Goal: Task Accomplishment & Management: Use online tool/utility

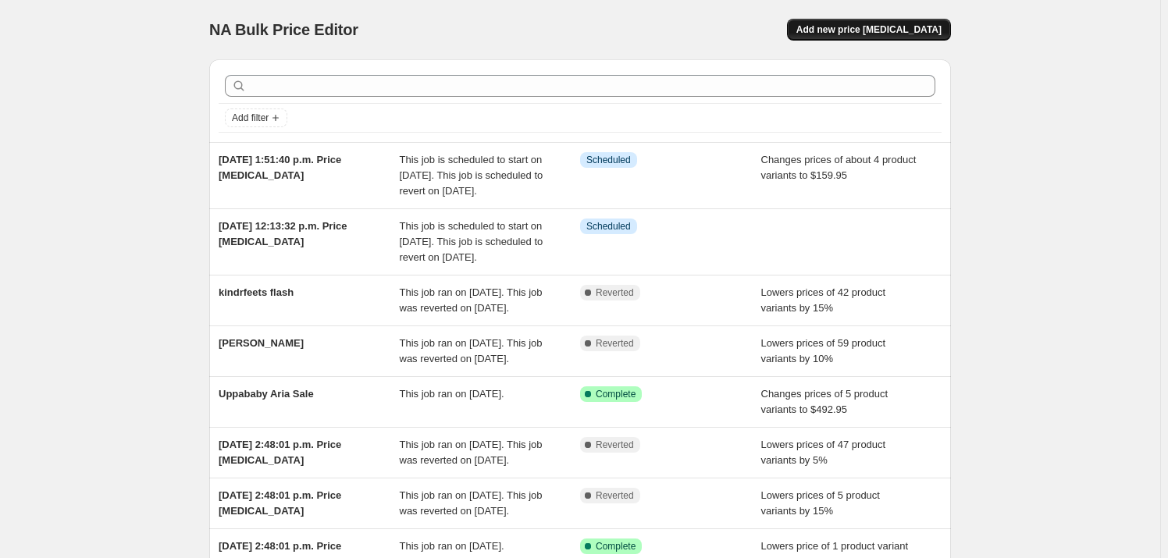
click at [878, 22] on button "Add new price [MEDICAL_DATA]" at bounding box center [869, 30] width 164 height 22
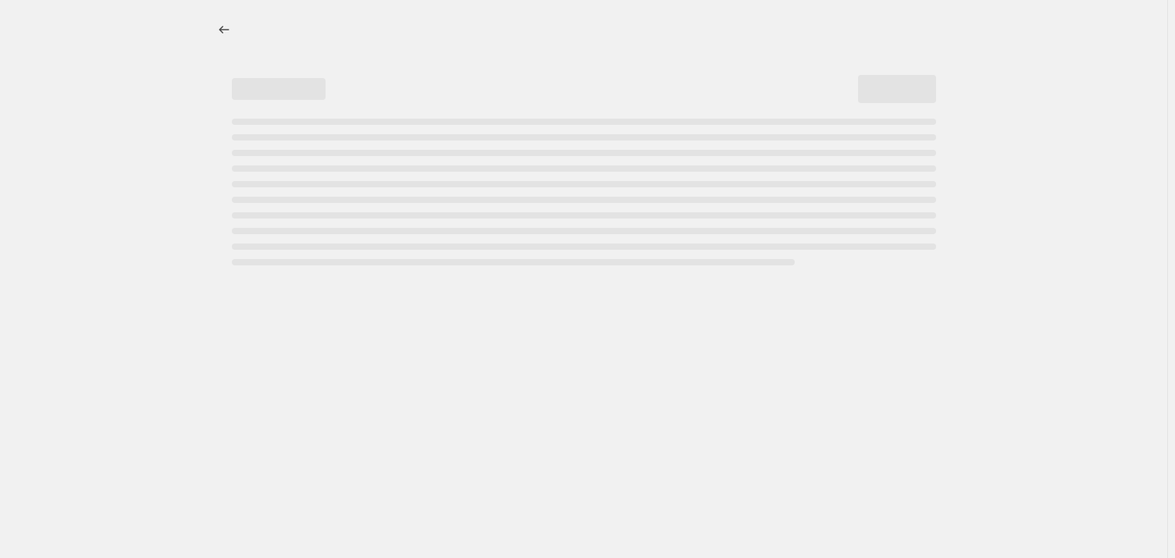
select select "percentage"
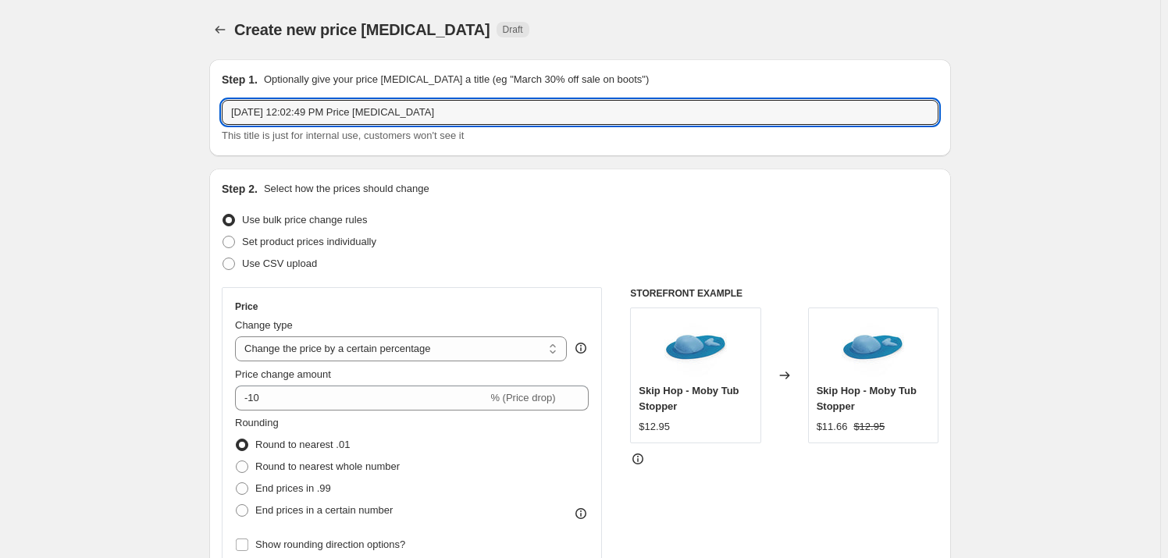
drag, startPoint x: 492, startPoint y: 116, endPoint x: 208, endPoint y: 107, distance: 284.4
type input "THULE SUMMER SALE 20%"
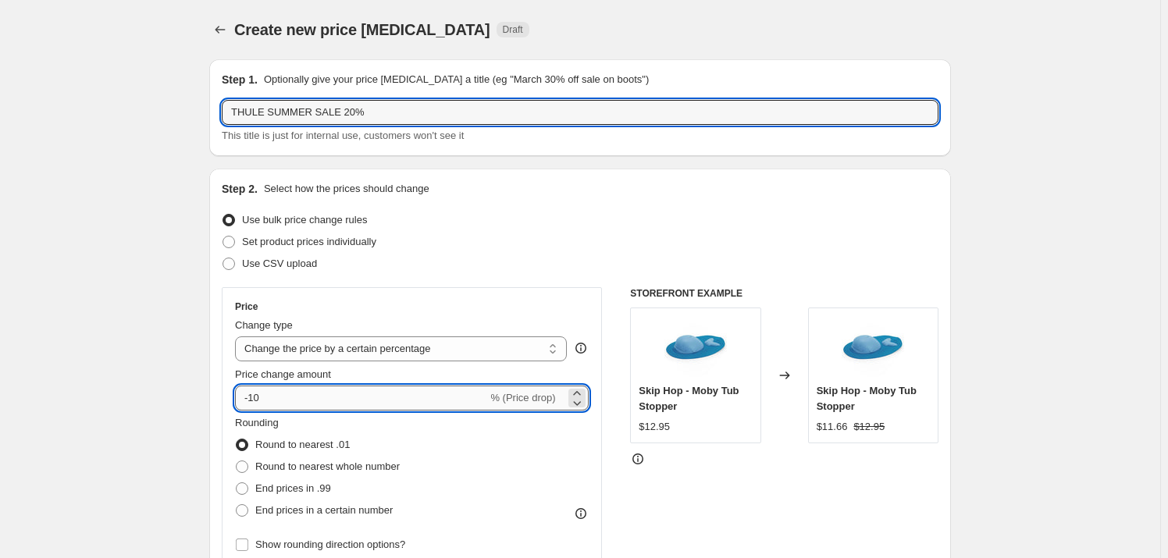
click at [296, 396] on input "-10" at bounding box center [361, 398] width 252 height 25
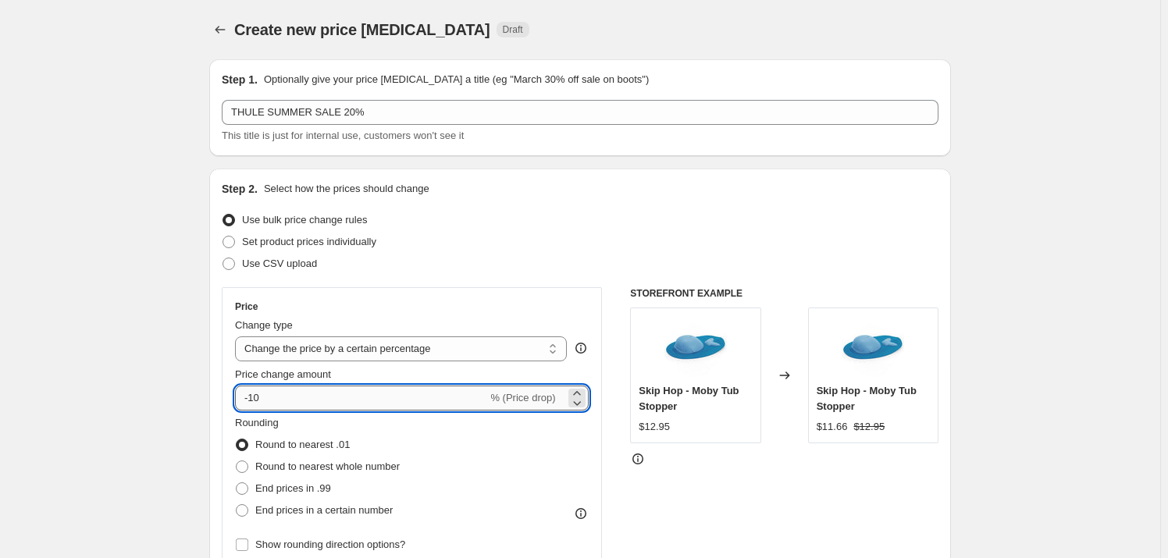
type input "-1"
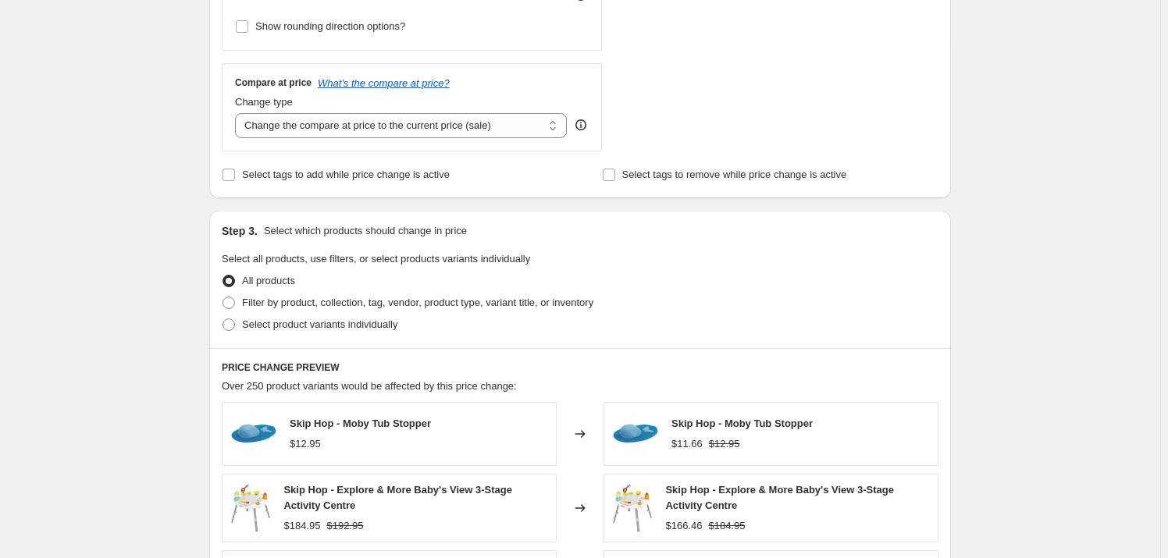
scroll to position [639, 0]
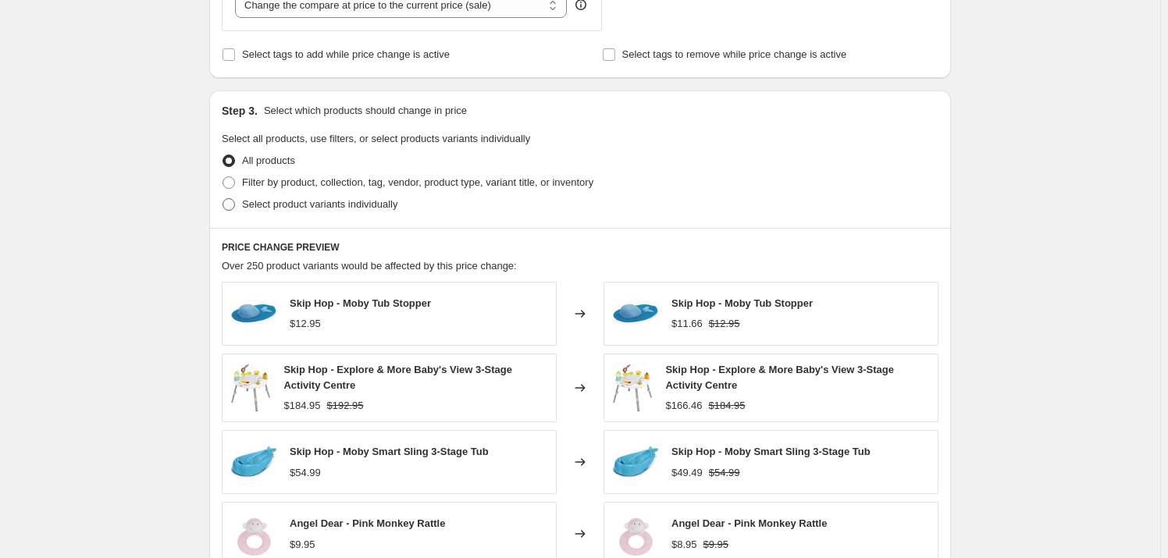
type input "-20"
click at [330, 204] on span "Select product variants individually" at bounding box center [319, 204] width 155 height 12
click at [223, 199] on input "Select product variants individually" at bounding box center [223, 198] width 1 height 1
radio input "true"
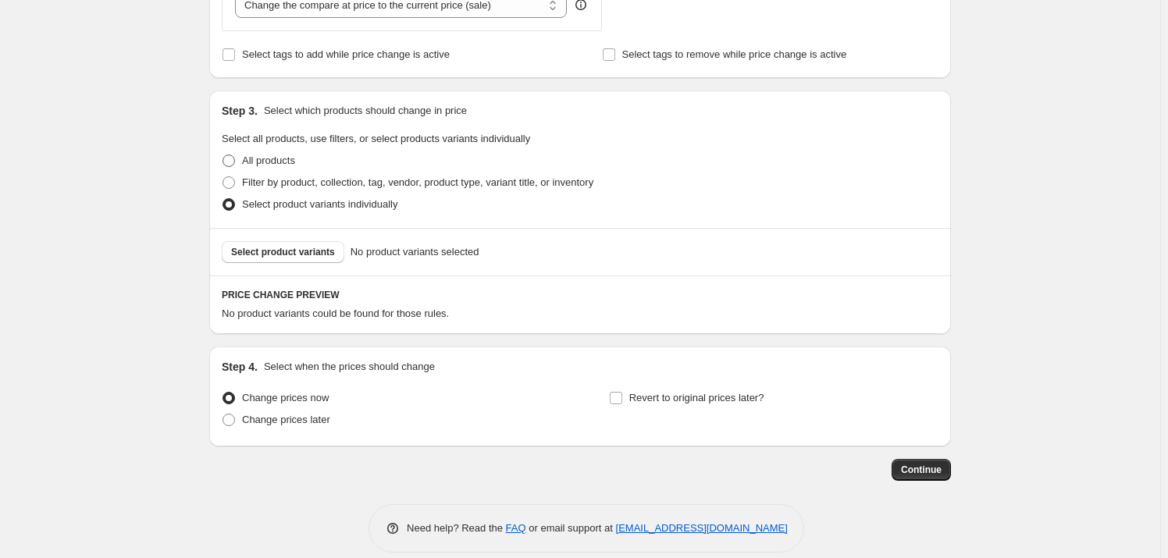
click at [259, 160] on span "All products" at bounding box center [268, 161] width 53 height 12
click at [223, 155] on input "All products" at bounding box center [223, 155] width 1 height 1
radio input "true"
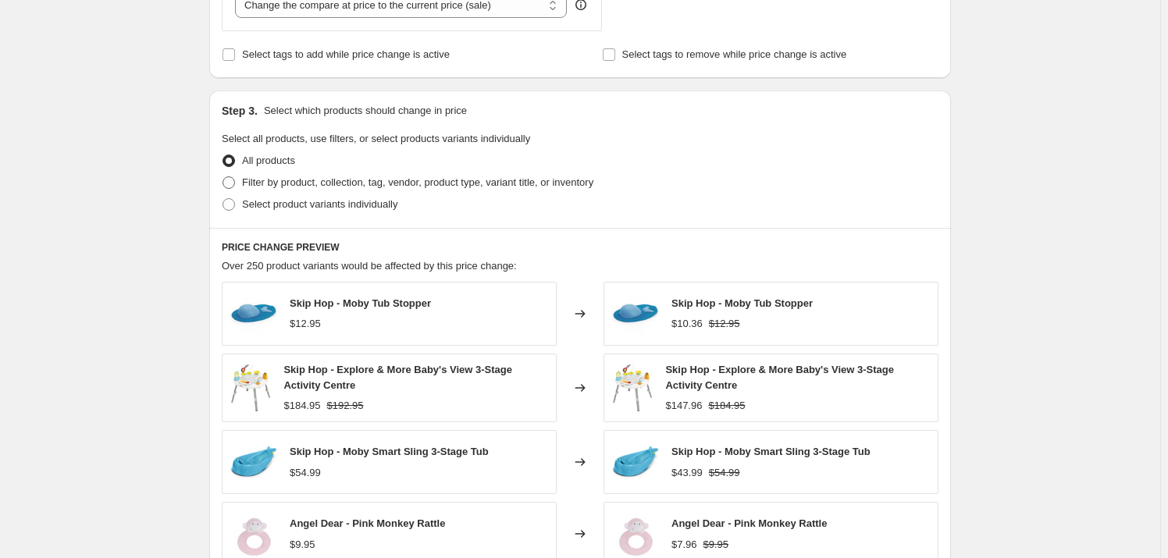
click at [327, 181] on span "Filter by product, collection, tag, vendor, product type, variant title, or inv…" at bounding box center [417, 182] width 351 height 12
click at [223, 177] on input "Filter by product, collection, tag, vendor, product type, variant title, or inv…" at bounding box center [223, 176] width 1 height 1
radio input "true"
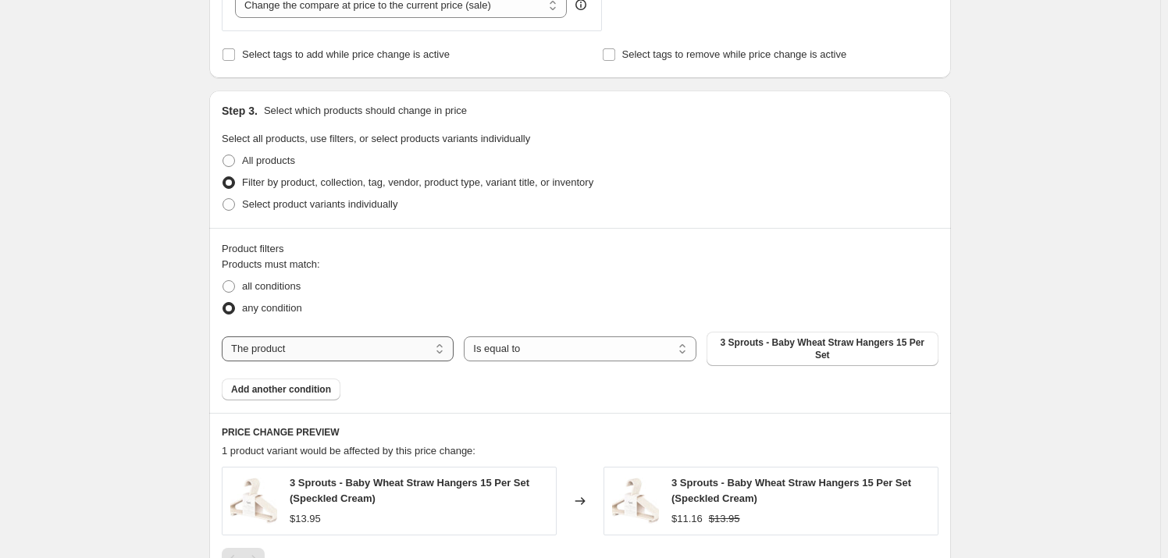
click at [319, 338] on select "The product The product's collection The product's tag The product's vendor The…" at bounding box center [338, 349] width 232 height 25
drag, startPoint x: 330, startPoint y: 354, endPoint x: 351, endPoint y: 354, distance: 20.3
click at [330, 354] on select "The product The product's collection The product's tag The product's vendor The…" at bounding box center [338, 349] width 232 height 25
click at [297, 342] on select "The product The product's collection The product's tag The product's vendor The…" at bounding box center [338, 349] width 232 height 25
select select "vendor"
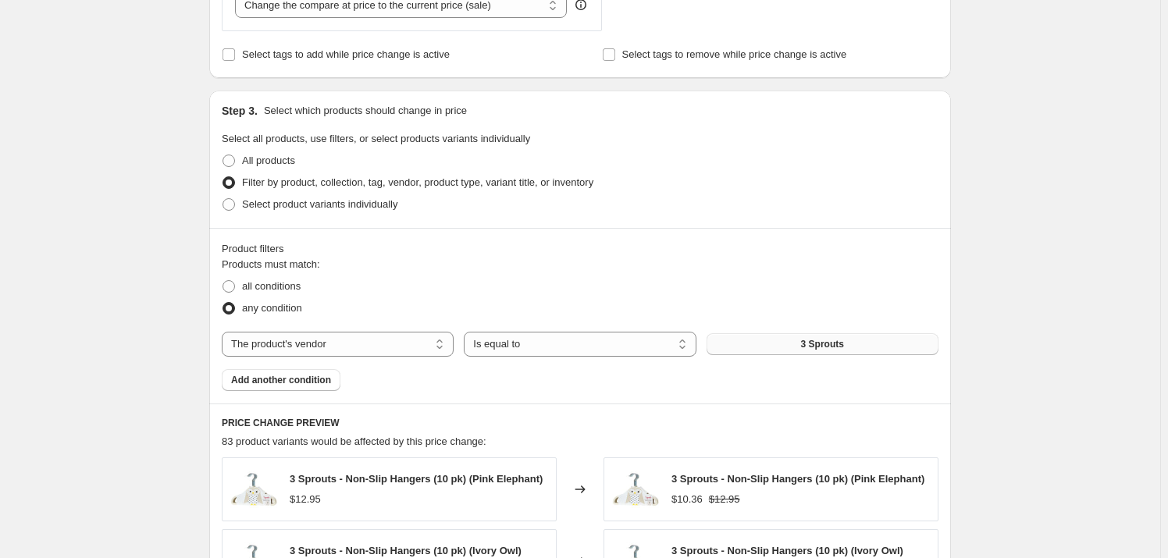
click at [846, 342] on button "3 Sprouts" at bounding box center [823, 344] width 232 height 22
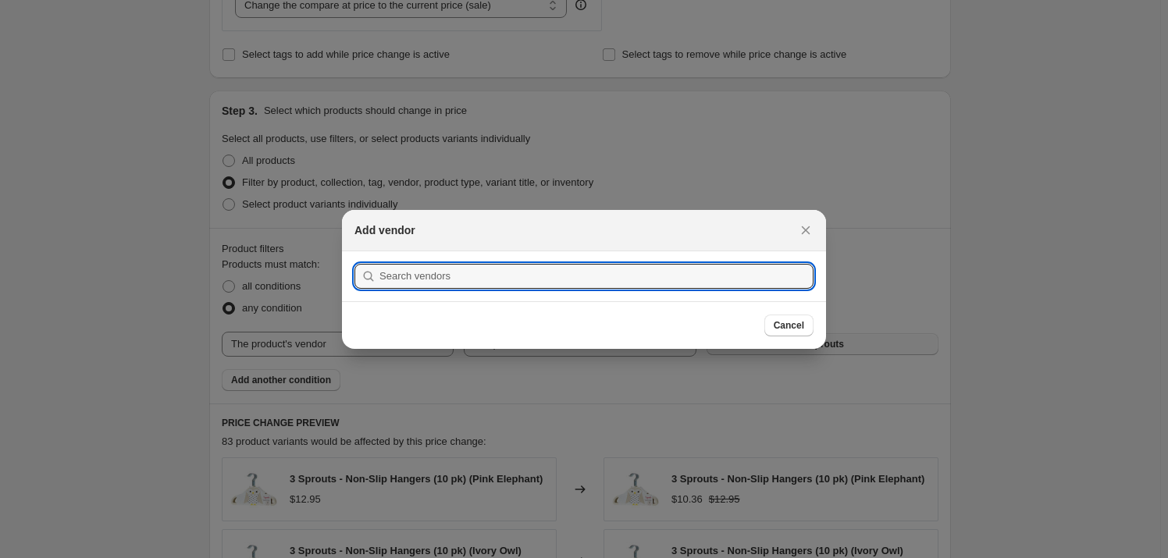
scroll to position [0, 0]
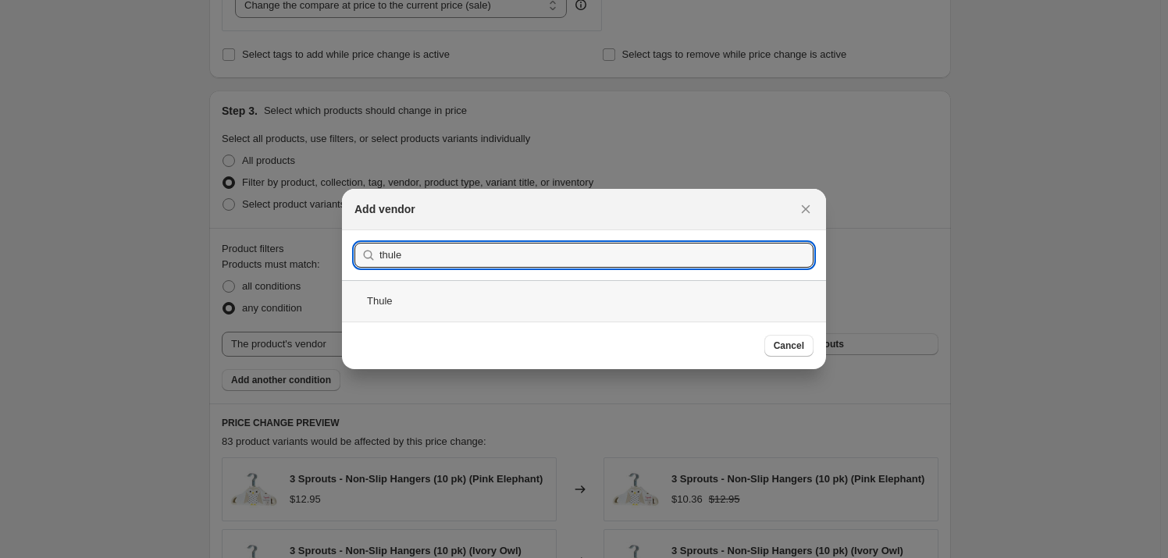
type input "thule"
click at [405, 304] on div "Thule" at bounding box center [584, 300] width 484 height 41
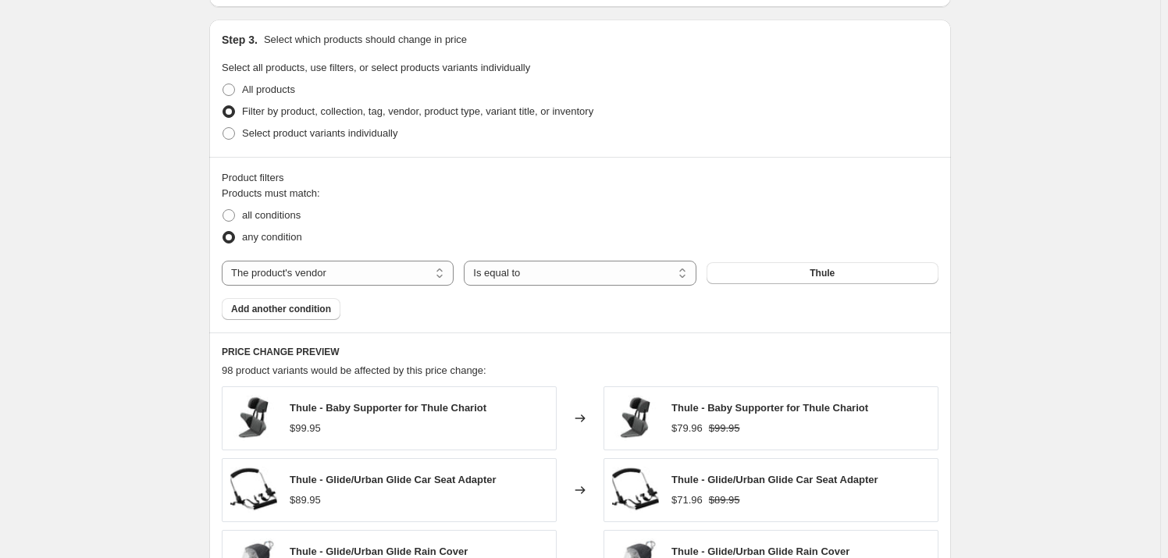
scroll to position [1181, 0]
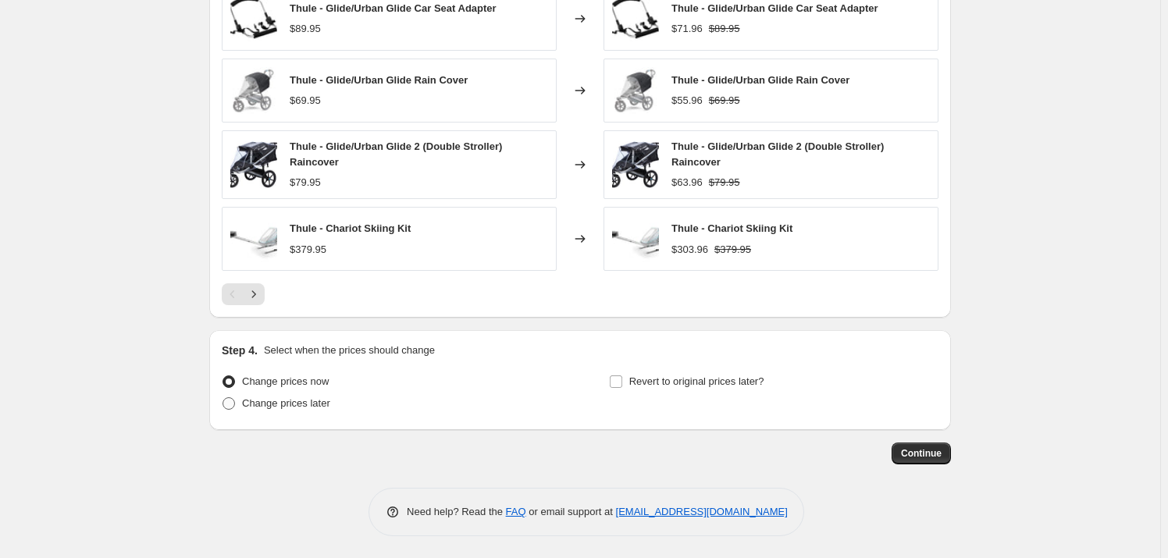
click at [258, 404] on span "Change prices later" at bounding box center [286, 403] width 88 height 12
click at [223, 398] on input "Change prices later" at bounding box center [223, 397] width 1 height 1
radio input "true"
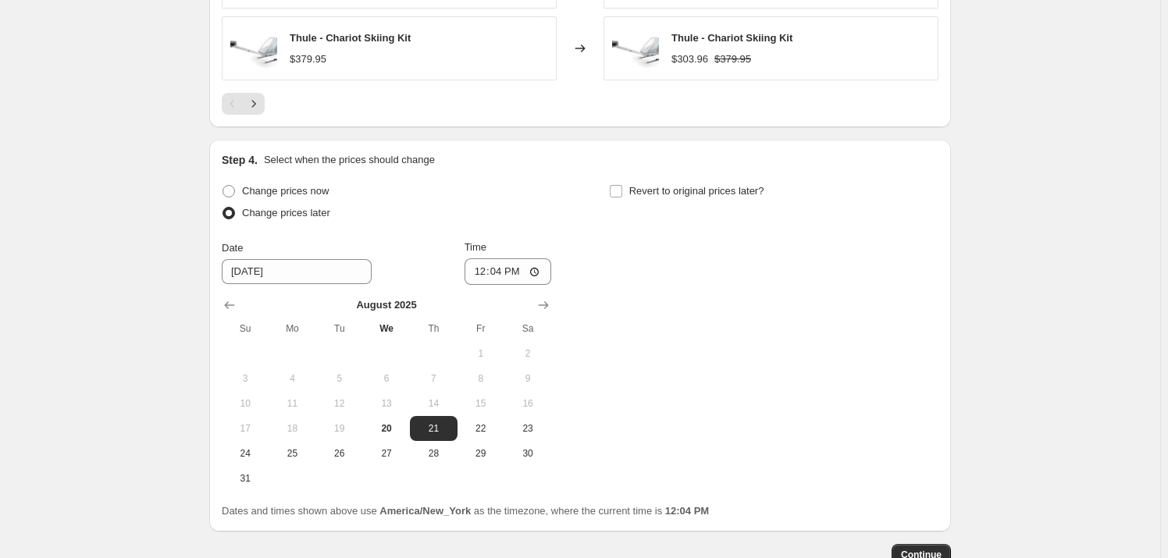
scroll to position [1466, 0]
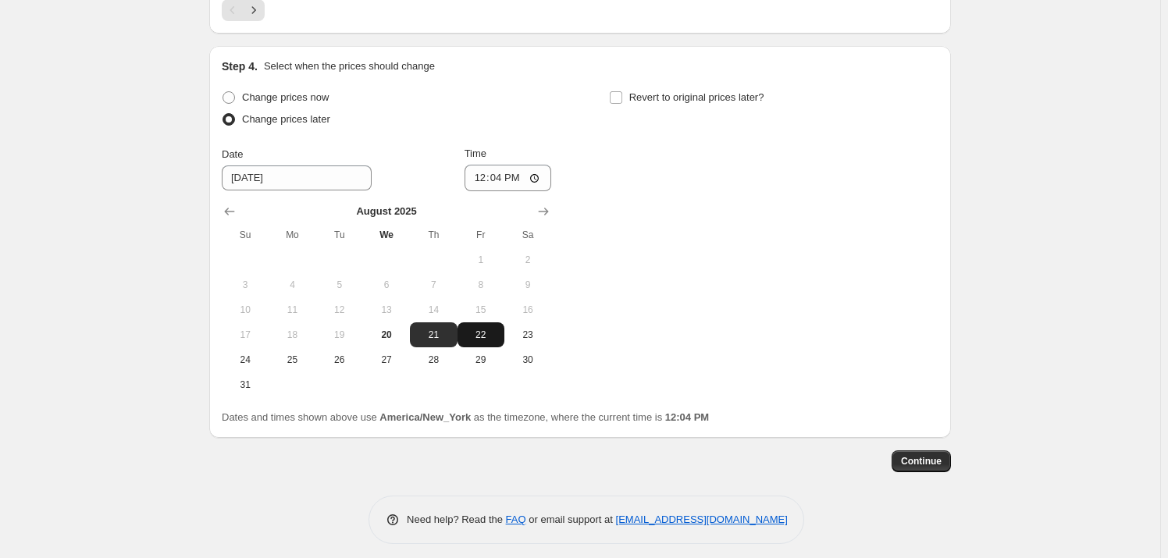
click at [479, 338] on span "22" at bounding box center [481, 335] width 34 height 12
type input "[DATE]"
click at [481, 175] on input "12:04" at bounding box center [508, 178] width 87 height 27
type input "00:00"
click at [697, 98] on span "Revert to original prices later?" at bounding box center [696, 97] width 135 height 12
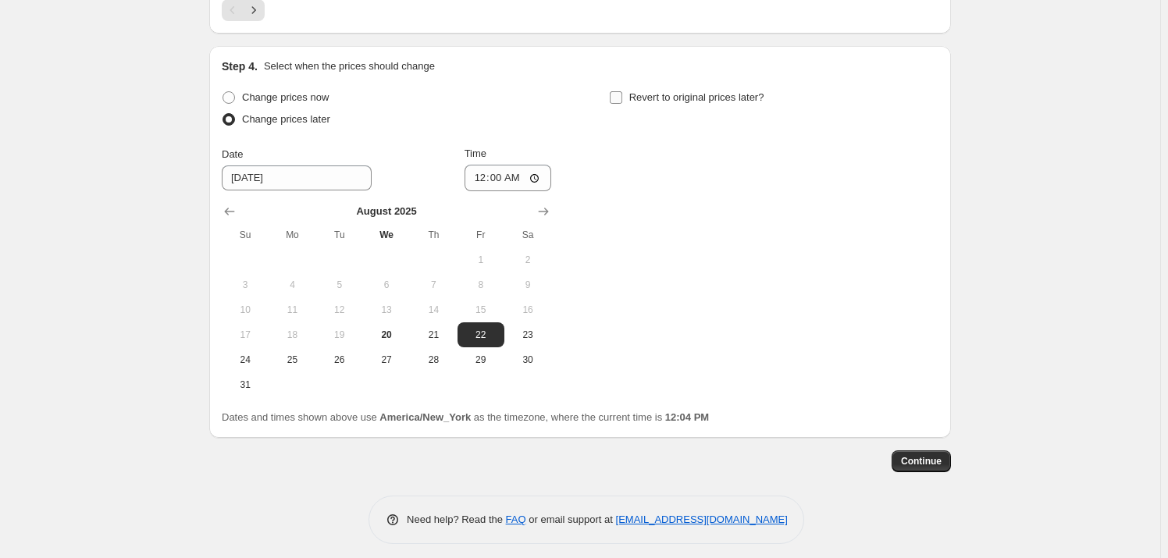
click at [622, 98] on input "Revert to original prices later?" at bounding box center [616, 97] width 12 height 12
checkbox input "true"
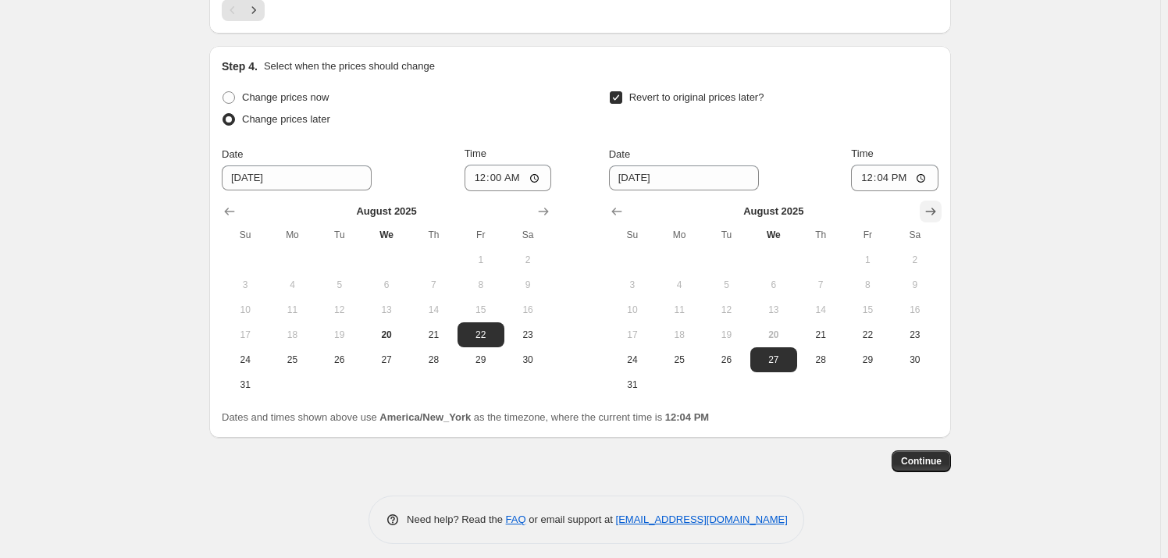
click at [939, 214] on icon "Show next month, September 2025" at bounding box center [931, 212] width 16 height 16
click at [678, 257] on span "1" at bounding box center [679, 260] width 34 height 12
type input "[DATE]"
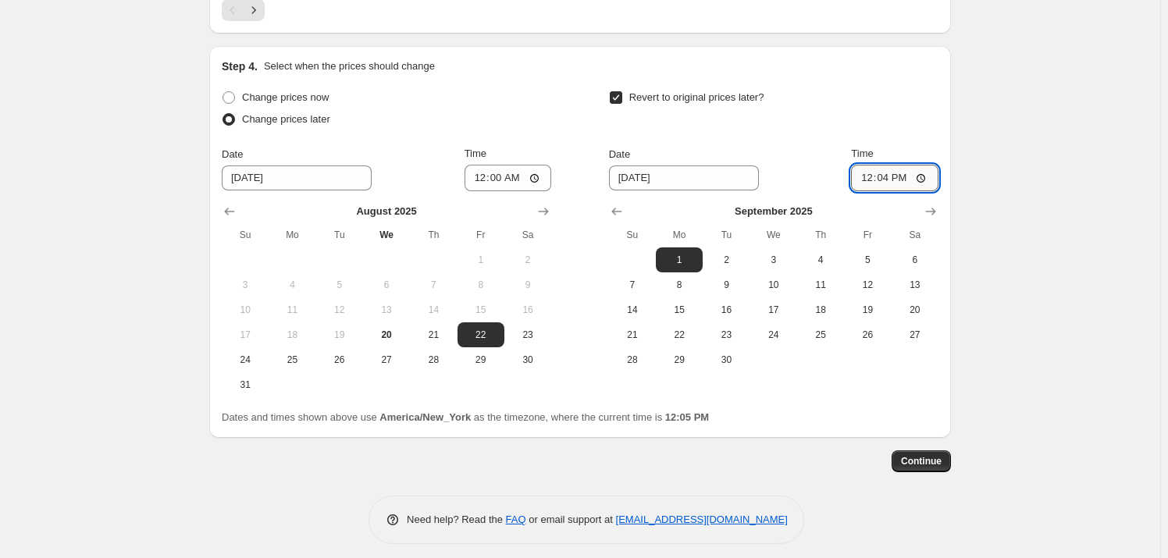
click at [870, 179] on input "12:04" at bounding box center [894, 178] width 87 height 27
type input "23:59"
click at [684, 113] on div "Revert to original prices later?" at bounding box center [774, 110] width 330 height 47
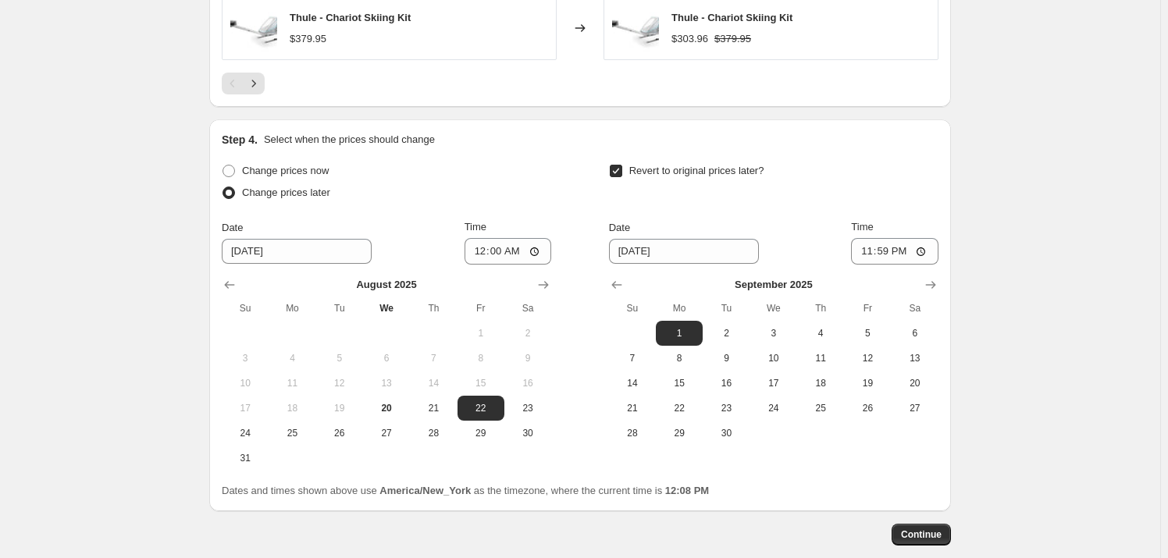
scroll to position [1474, 0]
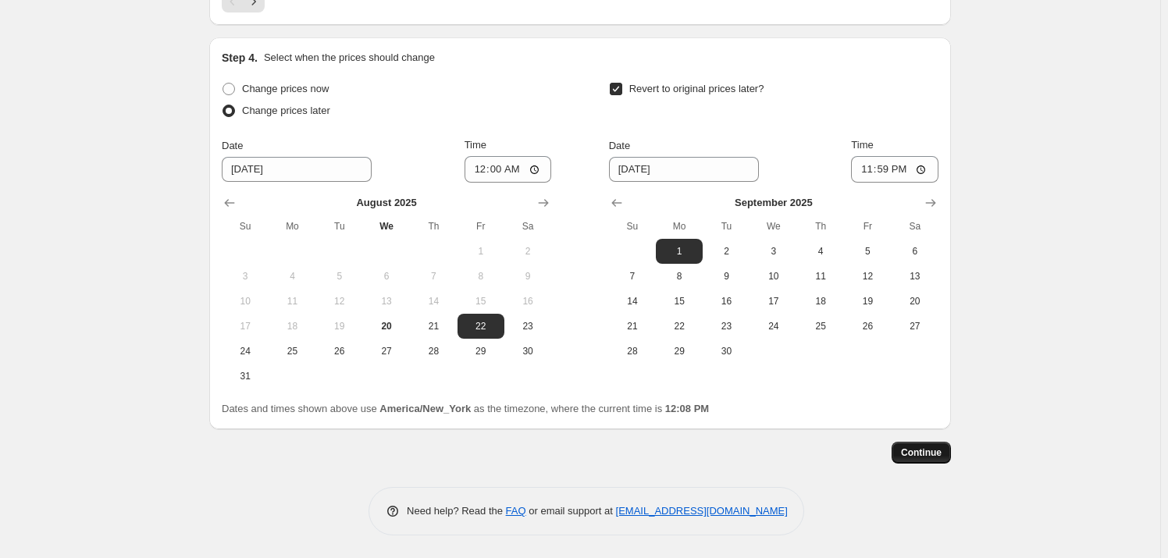
click at [943, 458] on button "Continue" at bounding box center [921, 453] width 59 height 22
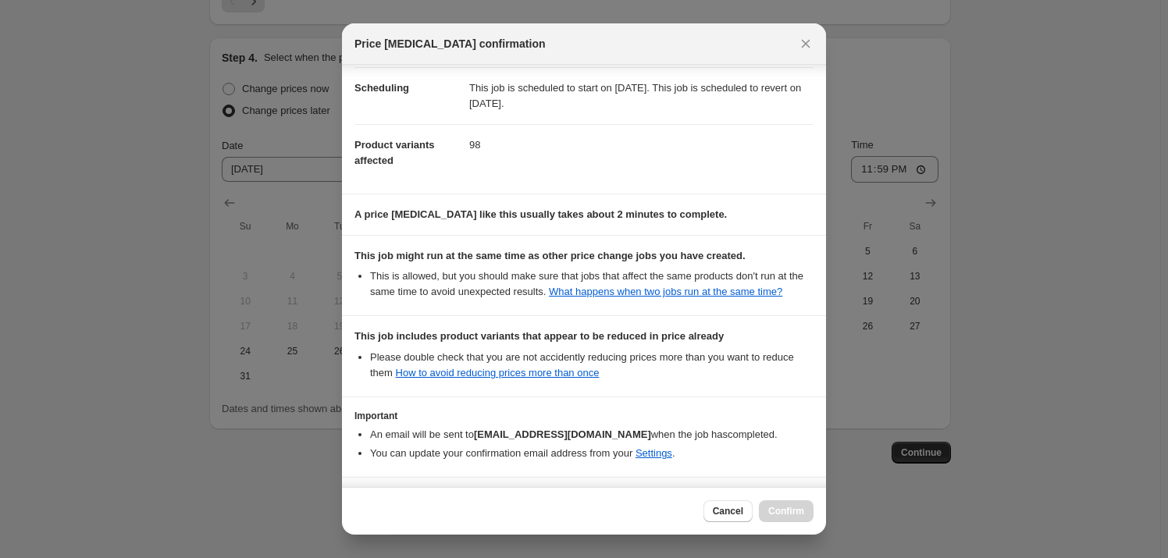
scroll to position [191, 0]
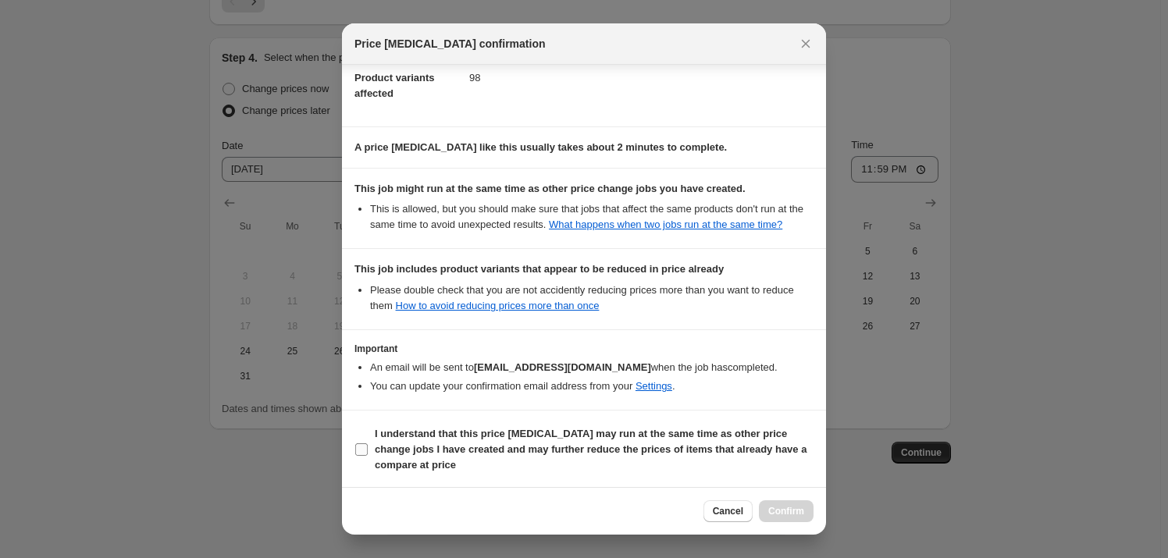
click at [426, 454] on b "I understand that this price [MEDICAL_DATA] may run at the same time as other p…" at bounding box center [591, 449] width 432 height 43
click at [368, 454] on input "I understand that this price [MEDICAL_DATA] may run at the same time as other p…" at bounding box center [361, 450] width 12 height 12
checkbox input "true"
click at [811, 506] on button "Confirm" at bounding box center [786, 512] width 55 height 22
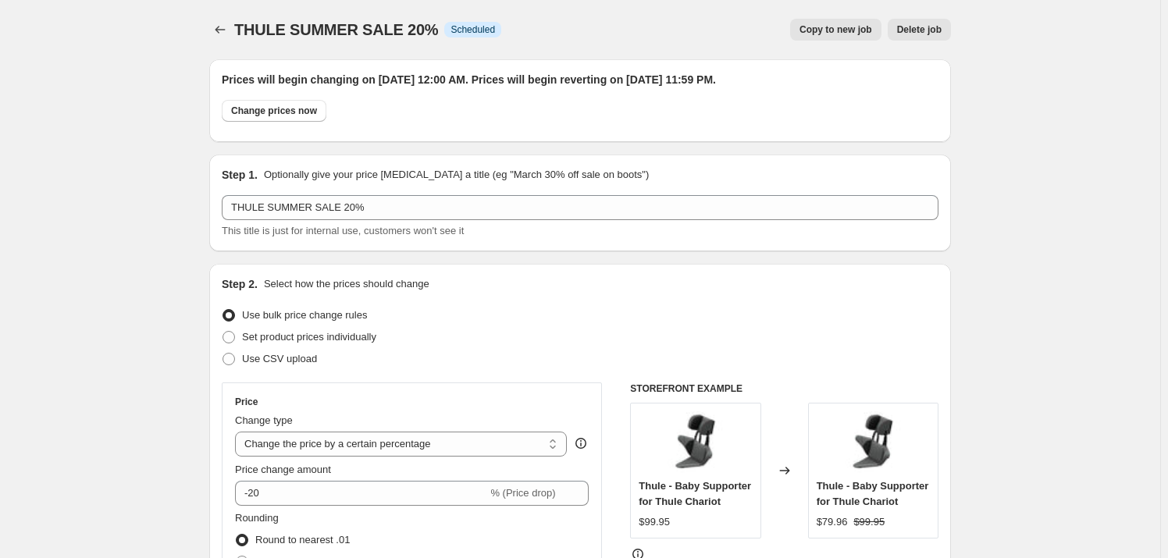
scroll to position [1474, 0]
